Goal: Task Accomplishment & Management: Use online tool/utility

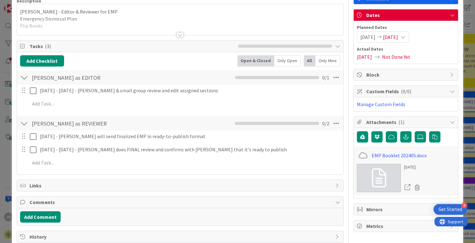
scroll to position [65, 0]
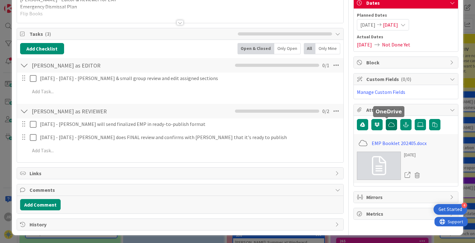
click at [388, 126] on icon "button" at bounding box center [391, 124] width 6 height 5
click at [412, 176] on icon at bounding box center [416, 174] width 9 height 9
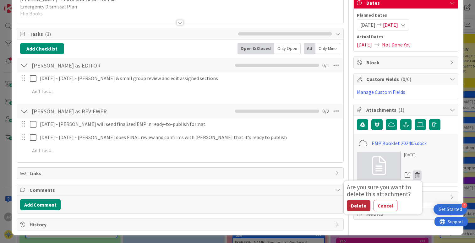
click at [355, 205] on button "Delete" at bounding box center [359, 205] width 24 height 11
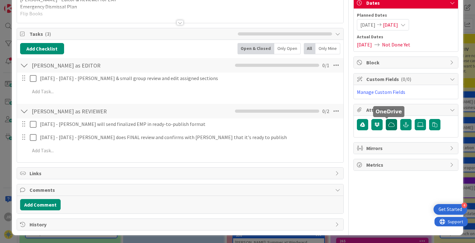
click at [388, 126] on icon "button" at bounding box center [391, 124] width 6 height 5
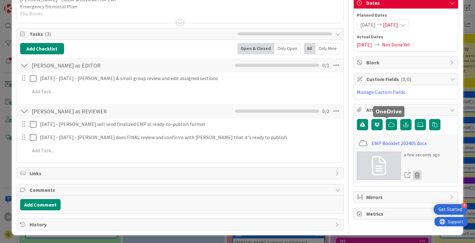
click at [412, 175] on icon at bounding box center [416, 174] width 9 height 9
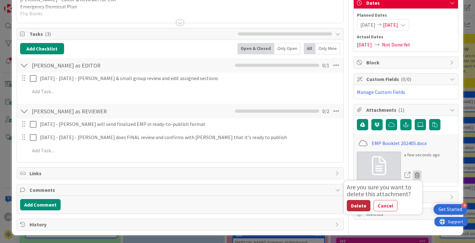
click at [359, 203] on button "Delete" at bounding box center [359, 205] width 24 height 11
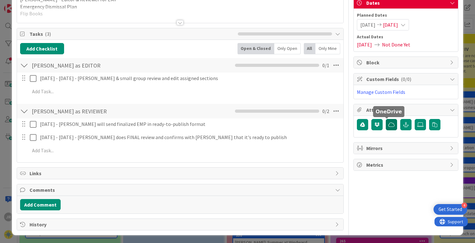
click at [388, 126] on icon "button" at bounding box center [391, 124] width 6 height 5
click at [428, 195] on div "Owner Watchers Windward Dates Planned Dates [DATE] [DATE] Actual Dates [DATE] N…" at bounding box center [405, 95] width 105 height 271
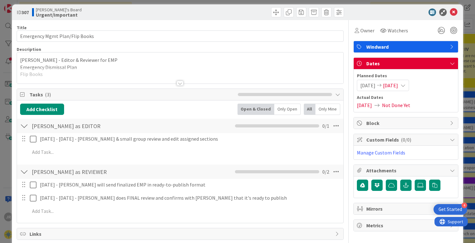
scroll to position [0, 0]
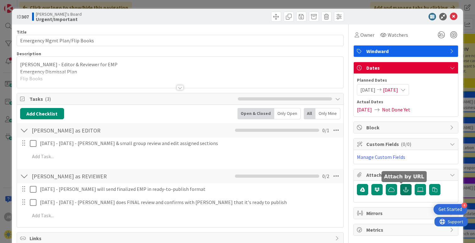
click at [403, 189] on icon "button" at bounding box center [406, 189] width 6 height 5
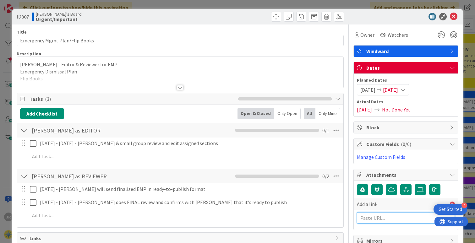
click at [377, 217] on input "text" at bounding box center [406, 217] width 98 height 11
paste input "[URL][DOMAIN_NAME]"
type input "[URL][DOMAIN_NAME]"
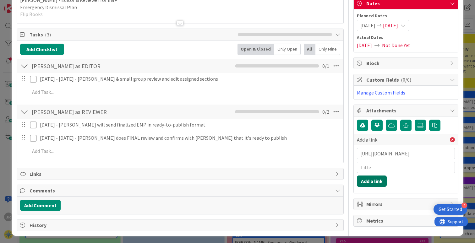
scroll to position [0, 0]
click at [371, 183] on button "Add a link" at bounding box center [372, 180] width 30 height 11
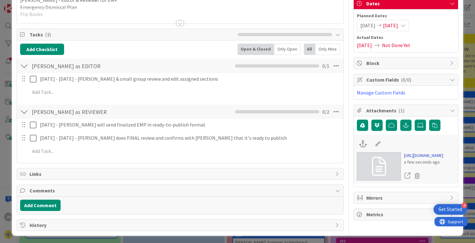
click at [425, 159] on link "[URL][DOMAIN_NAME]" at bounding box center [423, 155] width 39 height 7
